Goal: Navigation & Orientation: Find specific page/section

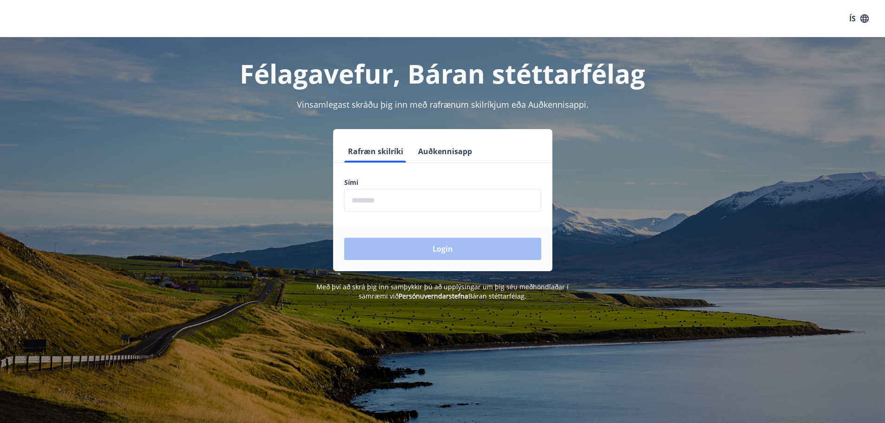
click at [387, 201] on input "phone" at bounding box center [442, 200] width 197 height 23
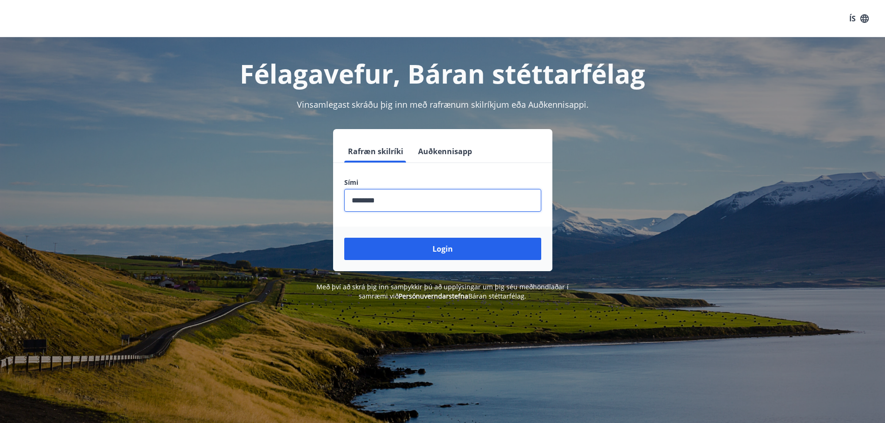
type input "********"
click at [344, 238] on button "Login" at bounding box center [442, 249] width 197 height 22
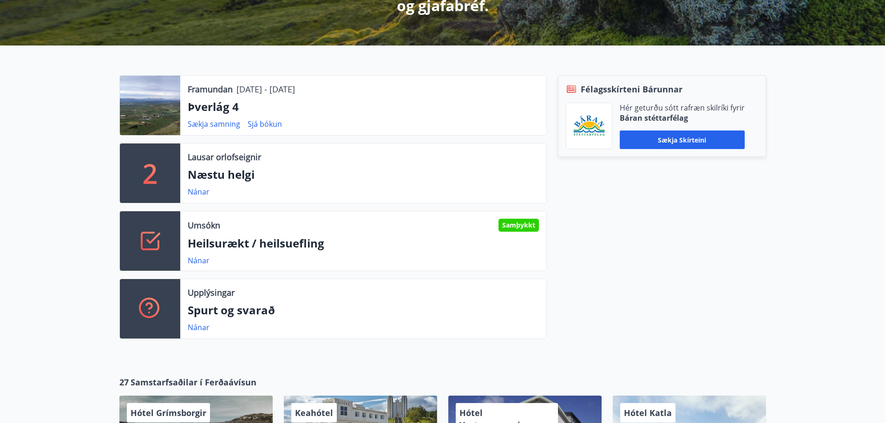
scroll to position [232, 0]
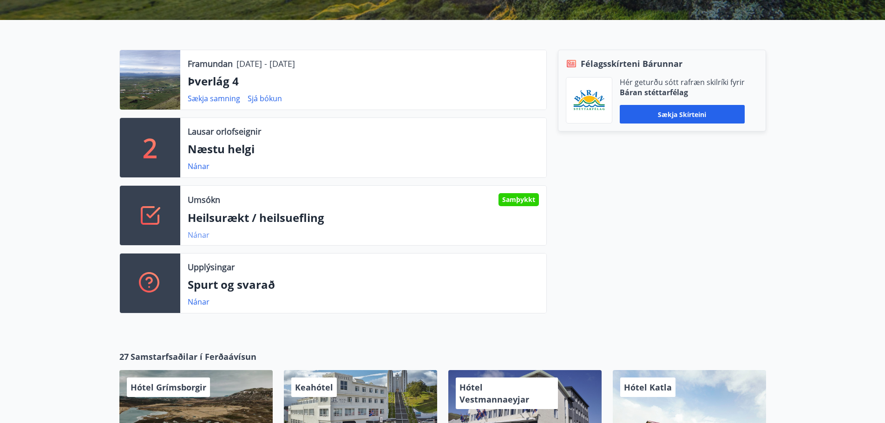
click at [194, 236] on link "Nánar" at bounding box center [199, 235] width 22 height 10
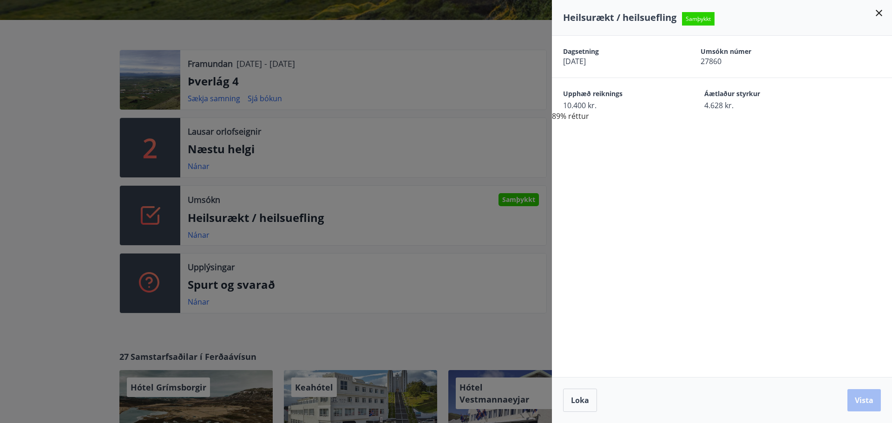
click at [879, 12] on icon at bounding box center [878, 12] width 11 height 11
